Goal: Information Seeking & Learning: Learn about a topic

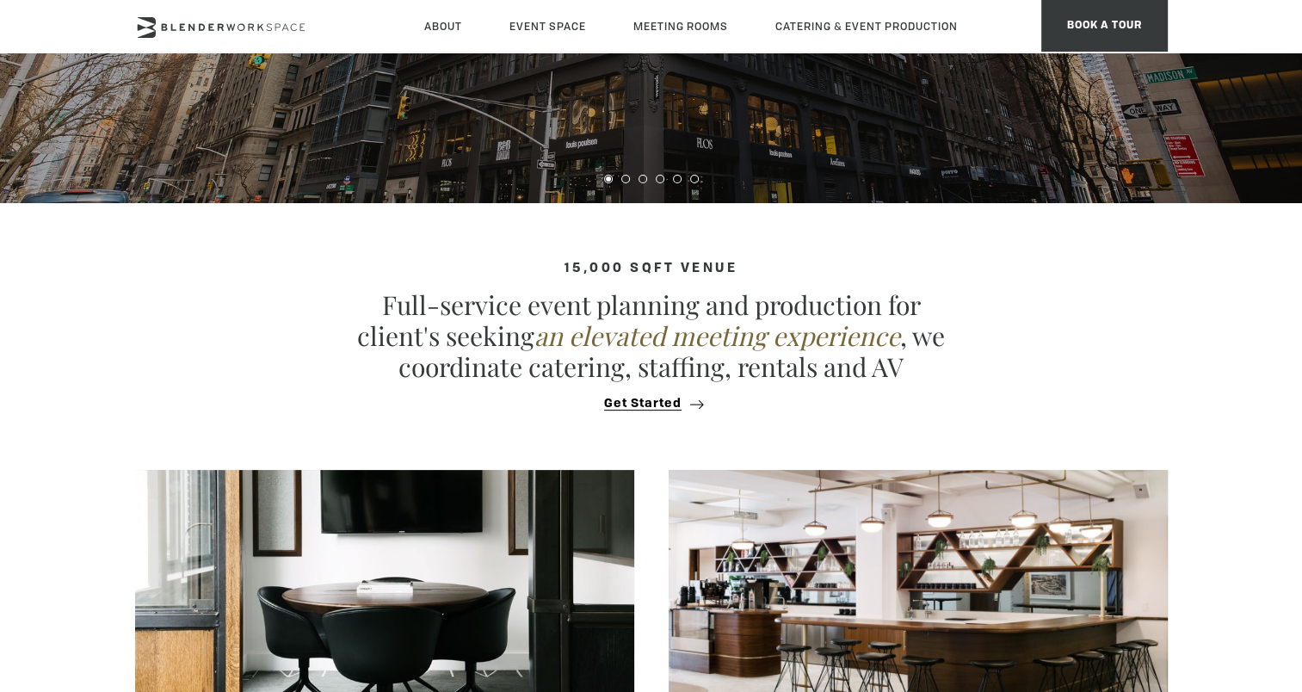
scroll to position [717, 0]
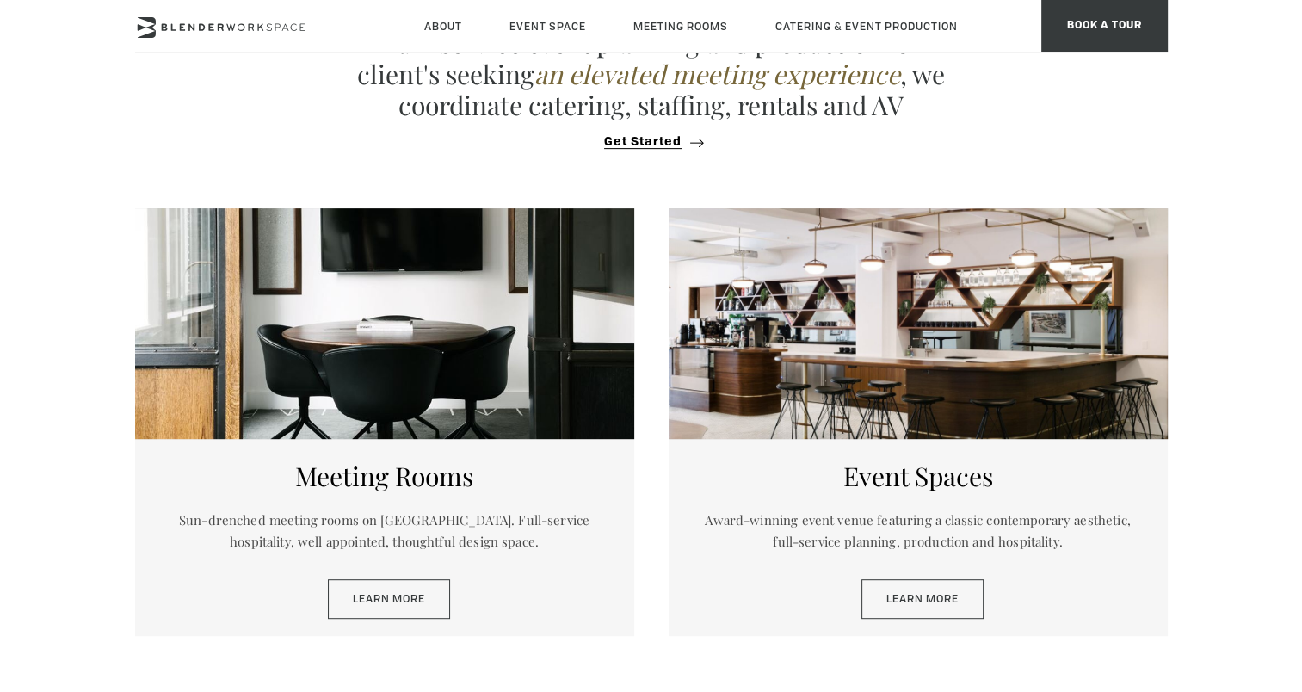
click at [964, 379] on div at bounding box center [918, 323] width 499 height 231
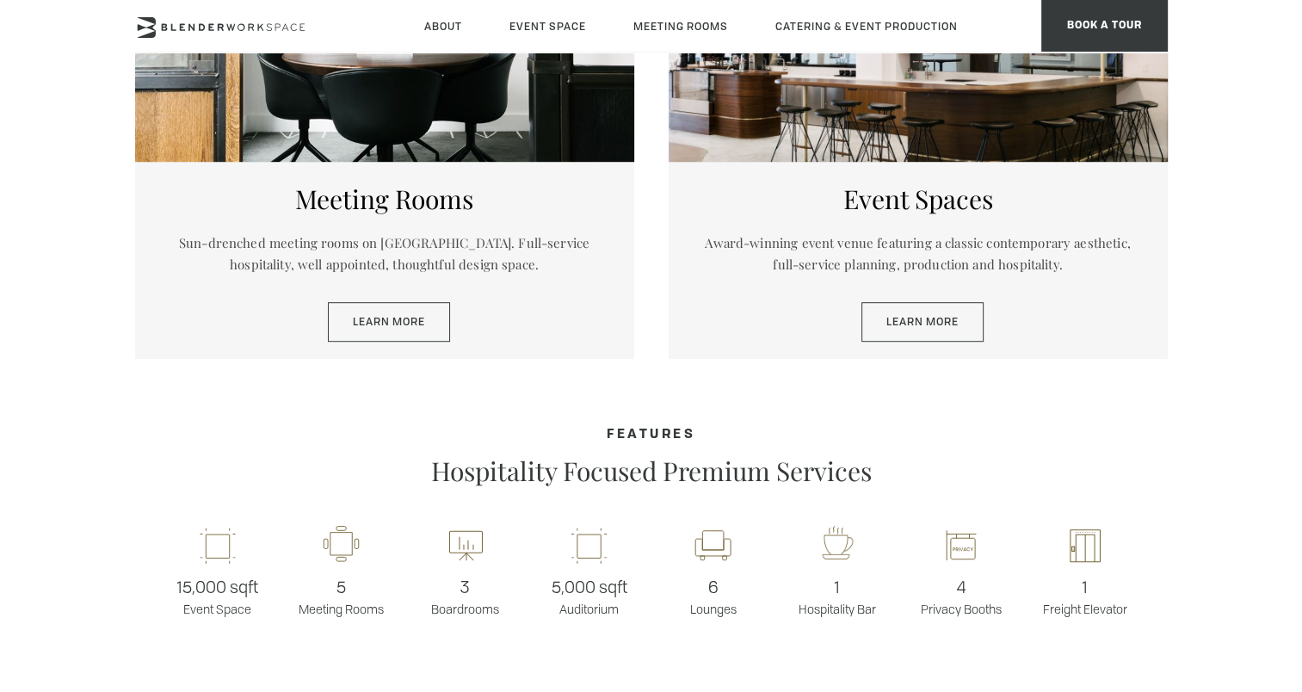
scroll to position [1003, 0]
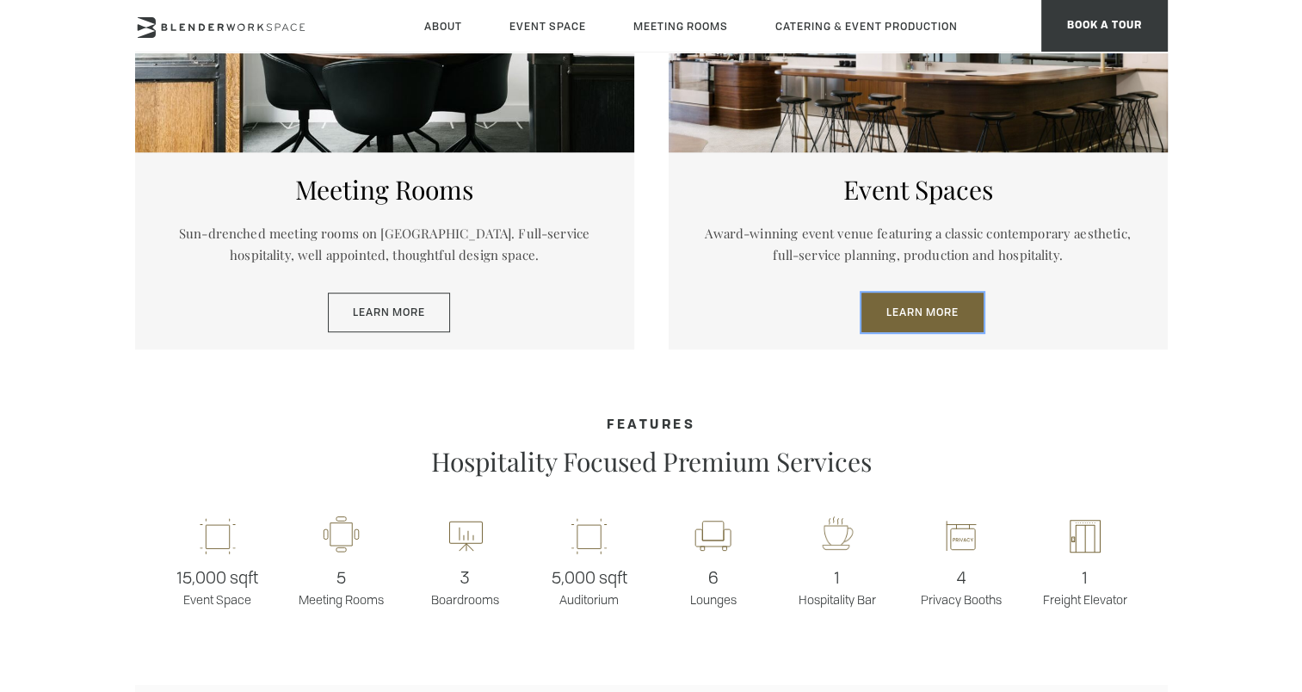
click at [947, 321] on link "Learn More" at bounding box center [922, 313] width 122 height 40
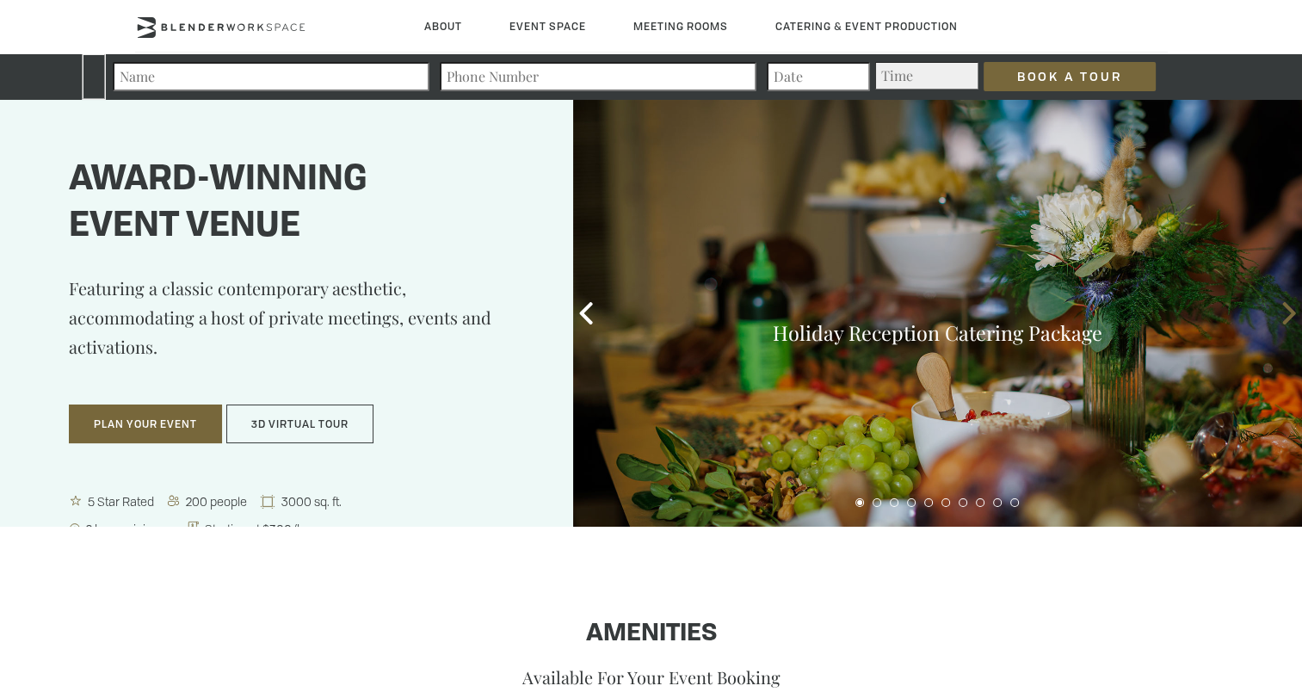
click at [1278, 317] on icon at bounding box center [1289, 313] width 22 height 22
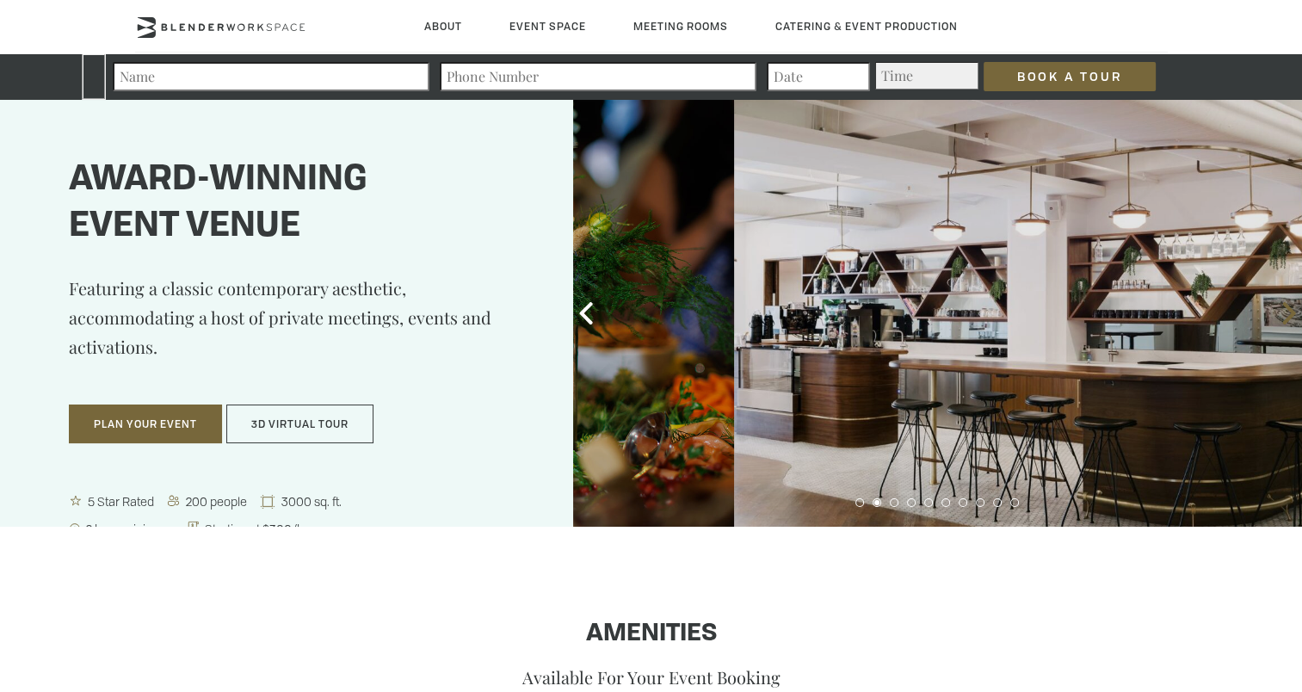
click at [1278, 315] on icon at bounding box center [1289, 313] width 22 height 22
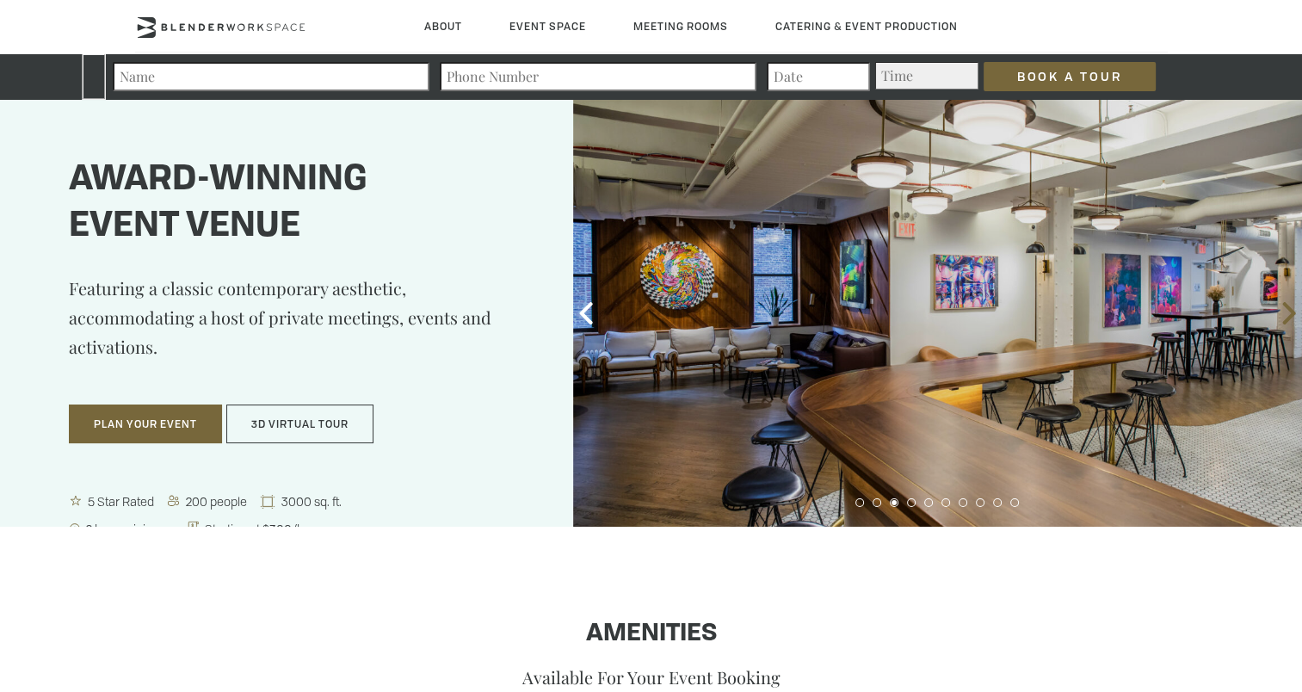
click at [1278, 315] on icon at bounding box center [1289, 313] width 22 height 22
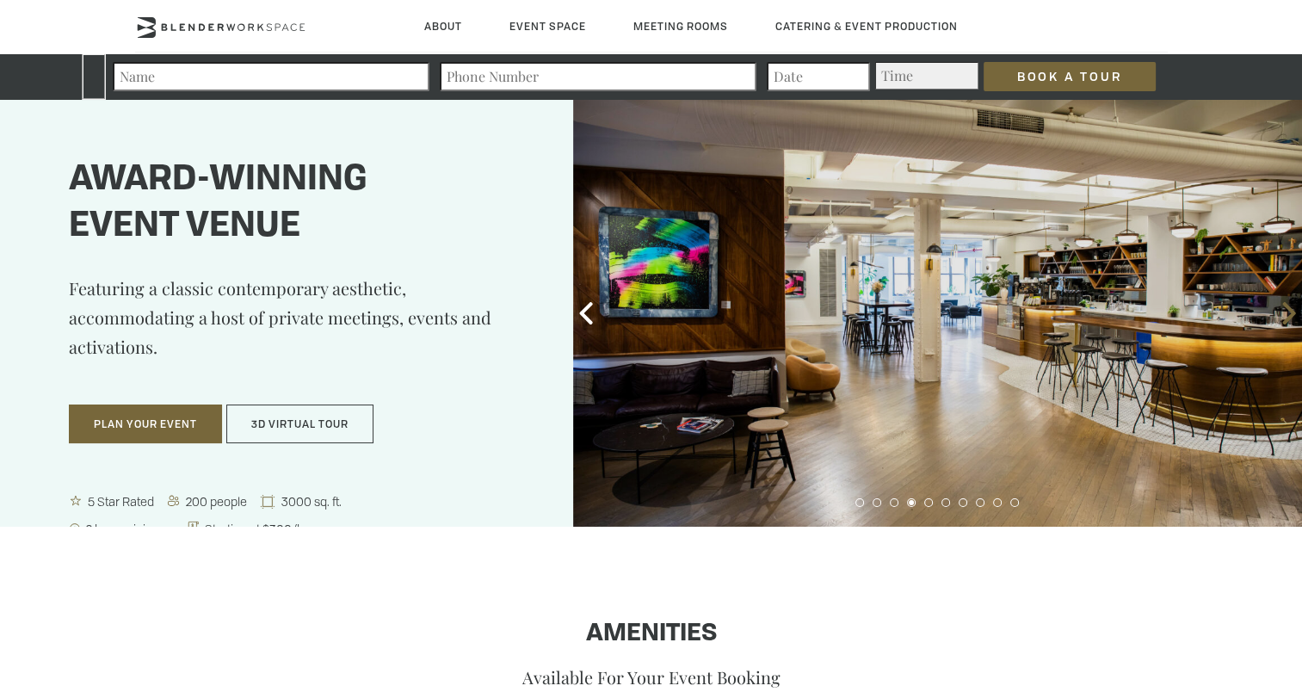
click at [1278, 314] on icon at bounding box center [1289, 313] width 22 height 22
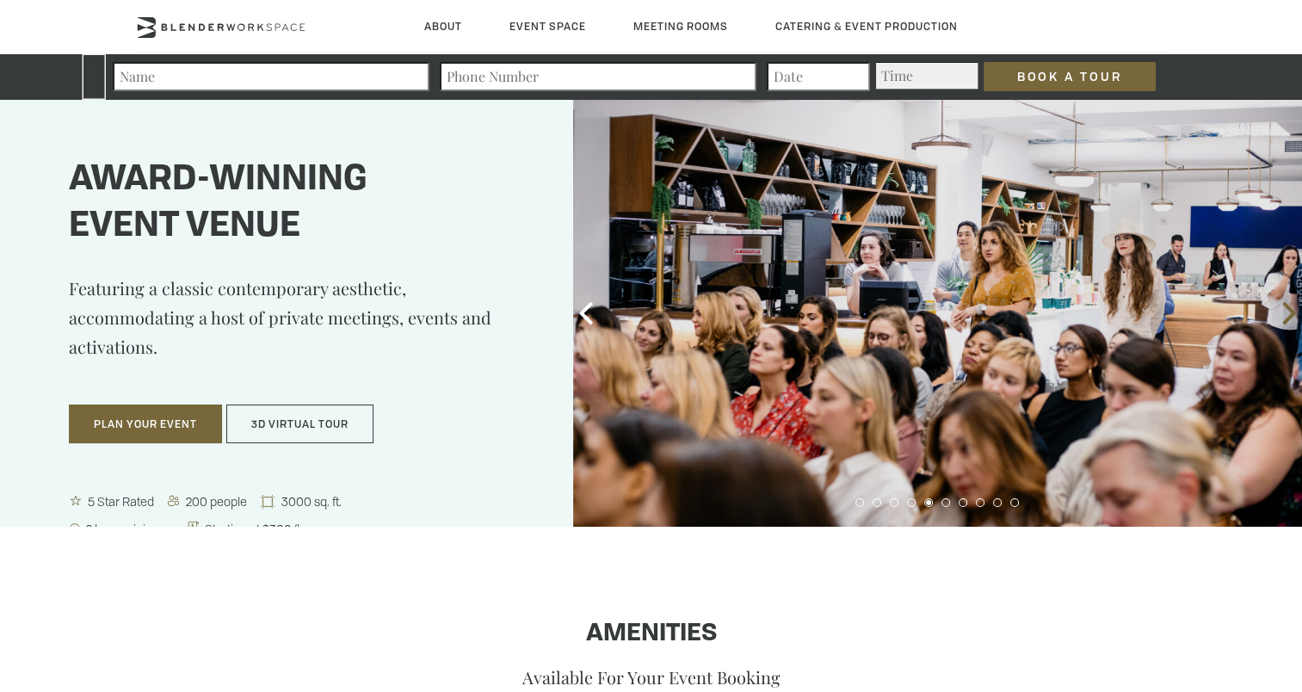
click at [1278, 314] on icon at bounding box center [1289, 313] width 22 height 22
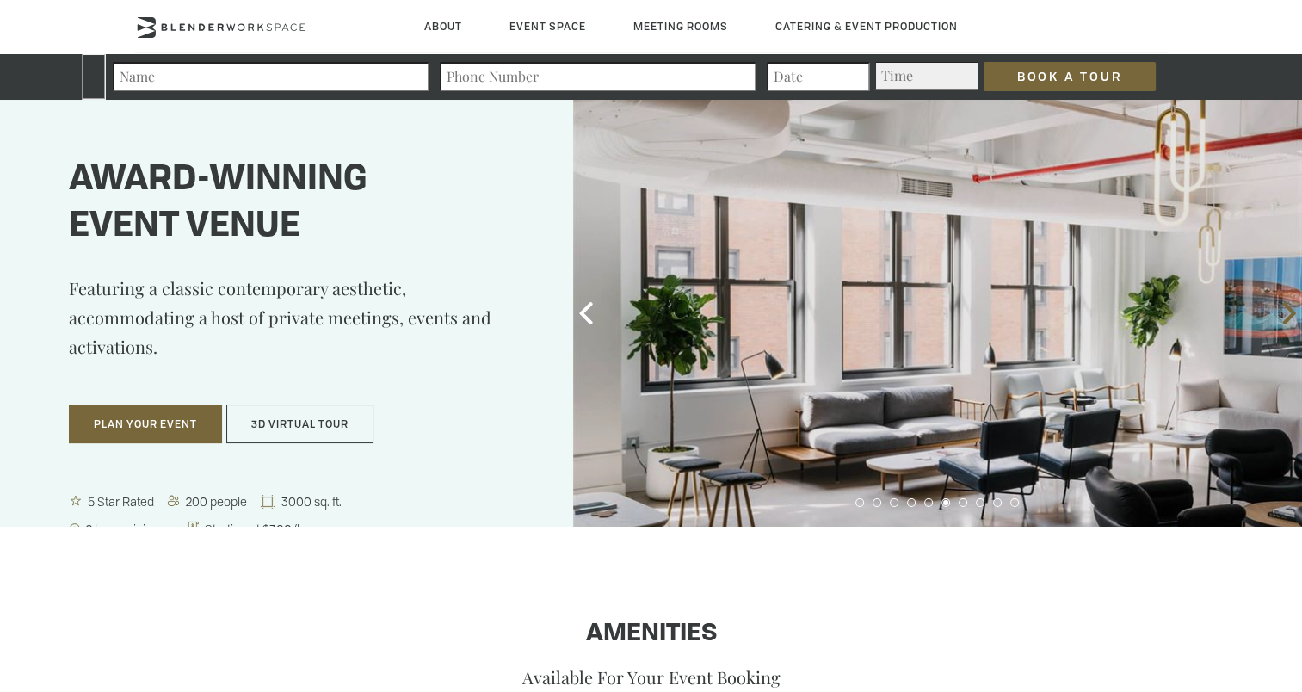
click at [1278, 314] on icon at bounding box center [1289, 313] width 22 height 22
